Goal: Transaction & Acquisition: Purchase product/service

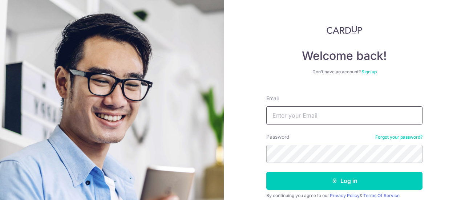
click at [277, 117] on input "Email" at bounding box center [344, 115] width 156 height 18
type input "[EMAIL_ADDRESS][DOMAIN_NAME]"
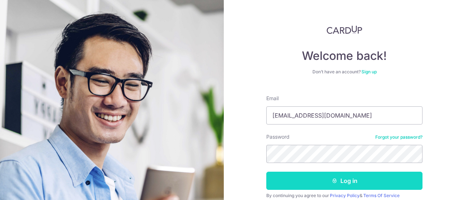
click at [361, 177] on button "Log in" at bounding box center [344, 181] width 156 height 18
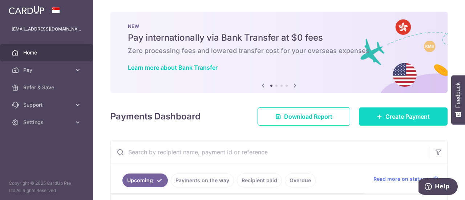
click at [393, 117] on span "Create Payment" at bounding box center [407, 116] width 44 height 9
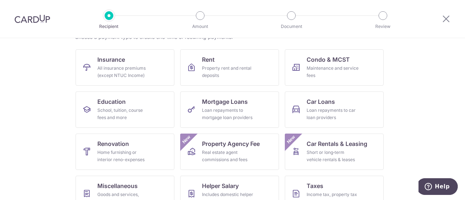
scroll to position [65, 0]
click at [144, 151] on div "Home furnishing or interior reno-expenses" at bounding box center [123, 155] width 52 height 15
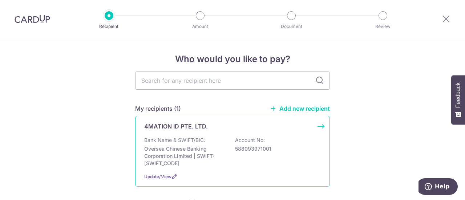
click at [203, 146] on p "Oversea Chinese Banking Corporation Limited | SWIFT: OCBCSGSGXXX" at bounding box center [184, 156] width 81 height 22
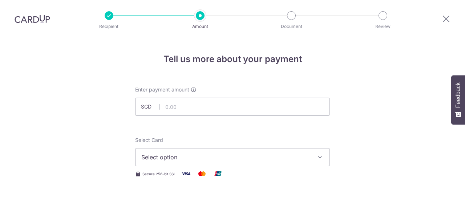
scroll to position [44, 0]
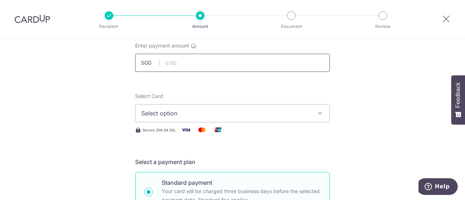
click at [214, 54] on input "text" at bounding box center [232, 63] width 195 height 18
type input "10,000.00"
click at [221, 113] on span "Select option" at bounding box center [225, 113] width 169 height 9
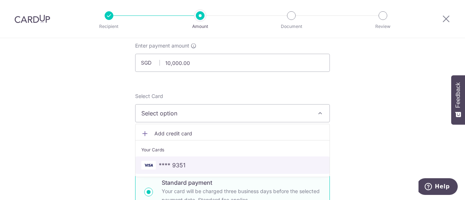
click at [217, 157] on link "**** 9351" at bounding box center [232, 164] width 194 height 17
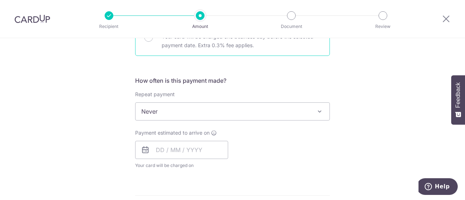
scroll to position [243, 0]
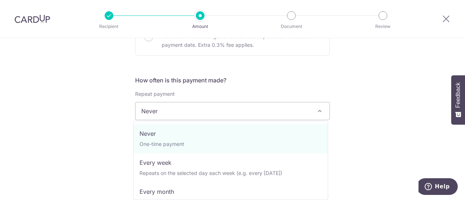
click at [190, 107] on span "Never" at bounding box center [232, 110] width 194 height 17
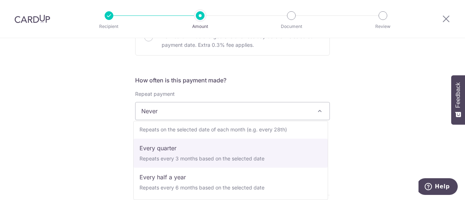
scroll to position [0, 0]
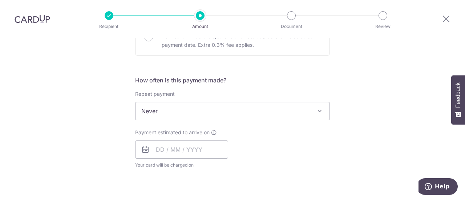
click at [343, 149] on div "Tell us more about your payment Enter payment amount SGD 10,000.00 10000.00 Sel…" at bounding box center [232, 147] width 465 height 705
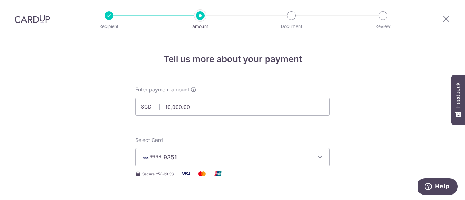
click at [450, 17] on div at bounding box center [446, 19] width 38 height 38
click at [449, 17] on icon at bounding box center [445, 18] width 9 height 9
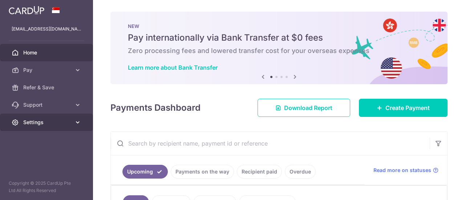
click at [58, 124] on span "Settings" at bounding box center [47, 122] width 48 height 7
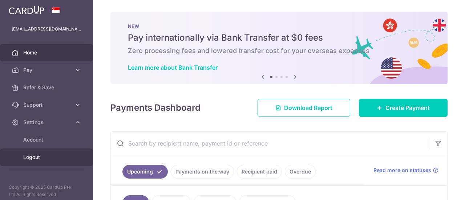
click at [37, 156] on span "Logout" at bounding box center [47, 157] width 48 height 7
